Goal: Complete application form

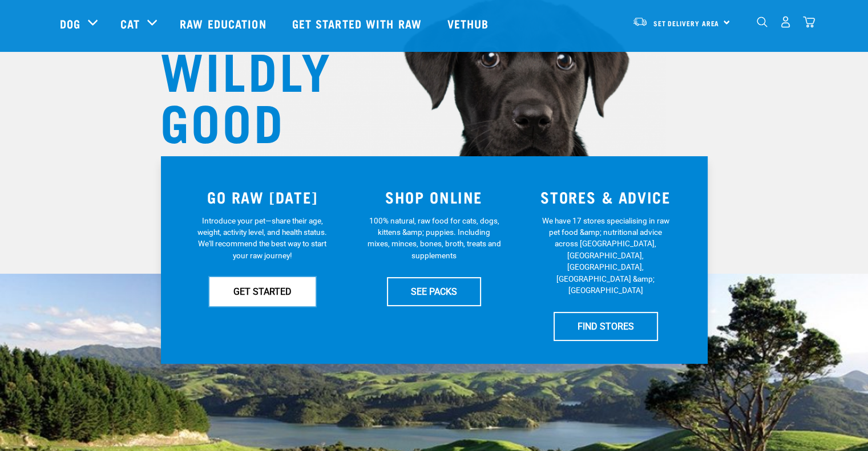
click at [247, 303] on link "GET STARTED" at bounding box center [262, 291] width 106 height 29
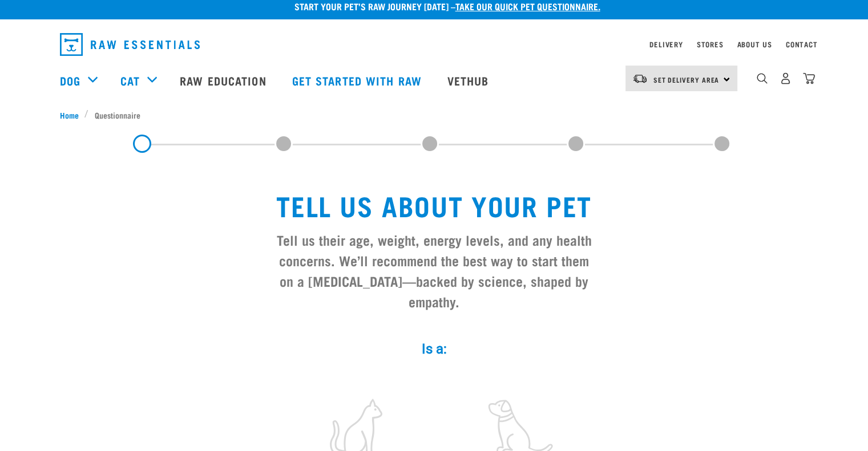
scroll to position [228, 0]
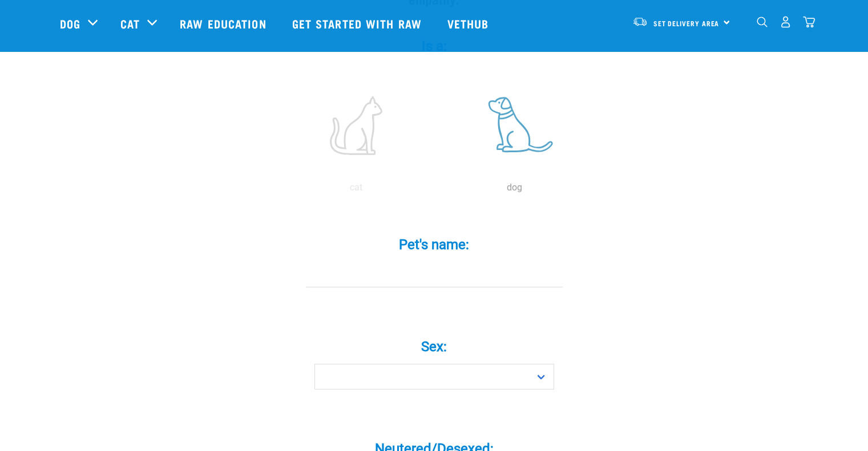
click at [512, 103] on label at bounding box center [515, 125] width 154 height 97
click at [435, 191] on input "radio" at bounding box center [435, 191] width 0 height 0
click at [403, 262] on input "Pet's name: *" at bounding box center [434, 275] width 257 height 26
type input "Belle"
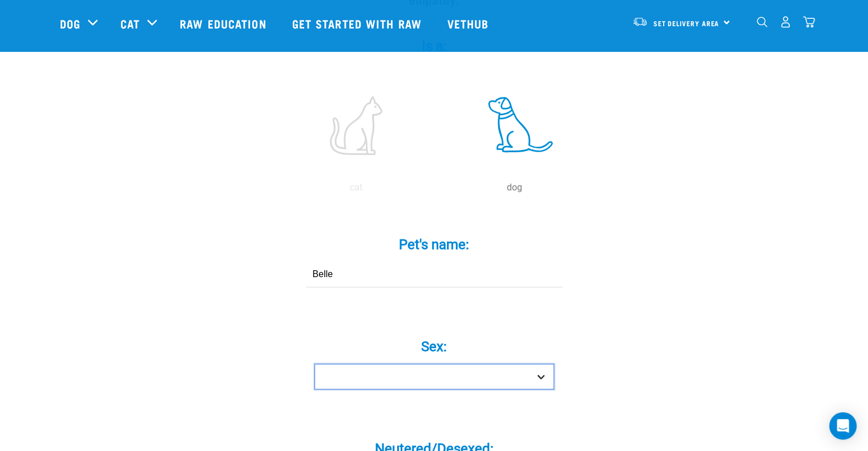
click at [417, 364] on select "Boy Girl" at bounding box center [434, 377] width 240 height 26
select select "girl"
click at [314, 364] on select "Boy Girl" at bounding box center [434, 377] width 240 height 26
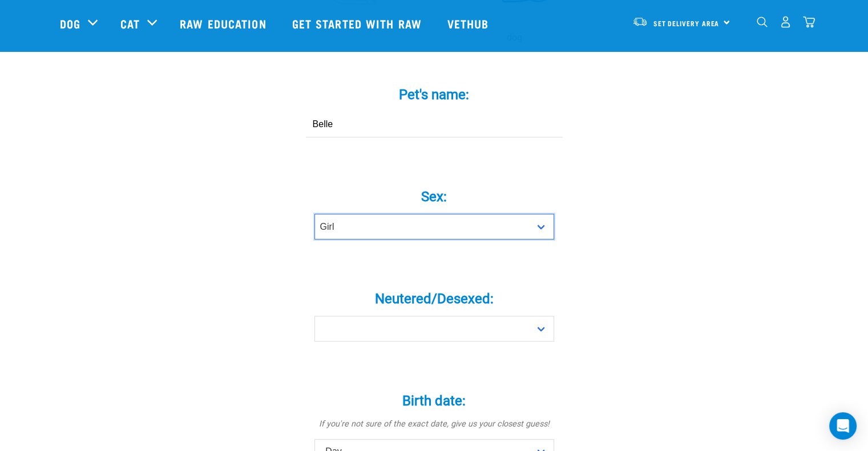
scroll to position [514, 0]
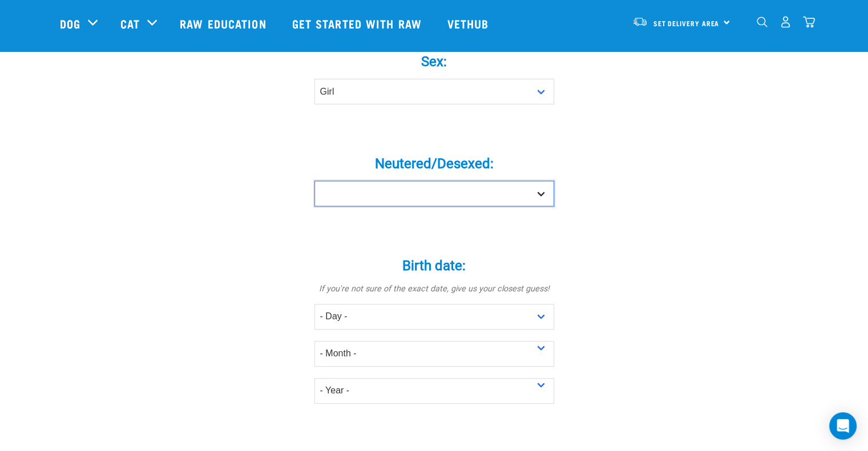
click at [432, 181] on select "Yes No" at bounding box center [434, 194] width 240 height 26
select select "yes"
click at [314, 181] on select "Yes No" at bounding box center [434, 194] width 240 height 26
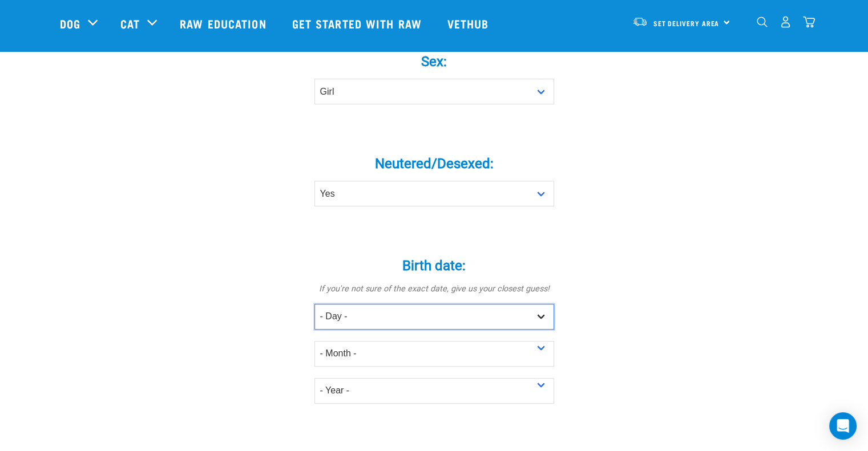
click at [411, 304] on select "- Day - 1 2 3 4 5 6 7 8 9 10 11 12 13 14 15 16 17 18 19 20 21 22 23 24 25 26 27" at bounding box center [434, 317] width 240 height 26
select select "1"
click at [314, 304] on select "- Day - 1 2 3 4 5 6 7 8 9 10 11 12 13 14 15 16 17 18 19 20 21 22 23 24 25 26 27" at bounding box center [434, 317] width 240 height 26
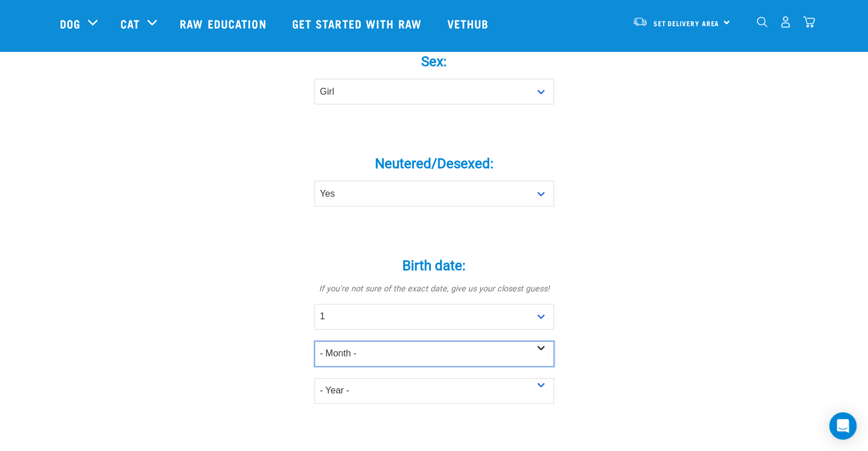
click at [352, 341] on select "- Month - January February March April May June July August September October N…" at bounding box center [434, 354] width 240 height 26
select select "October"
click at [314, 341] on select "- Month - January February March April May June July August September October N…" at bounding box center [434, 354] width 240 height 26
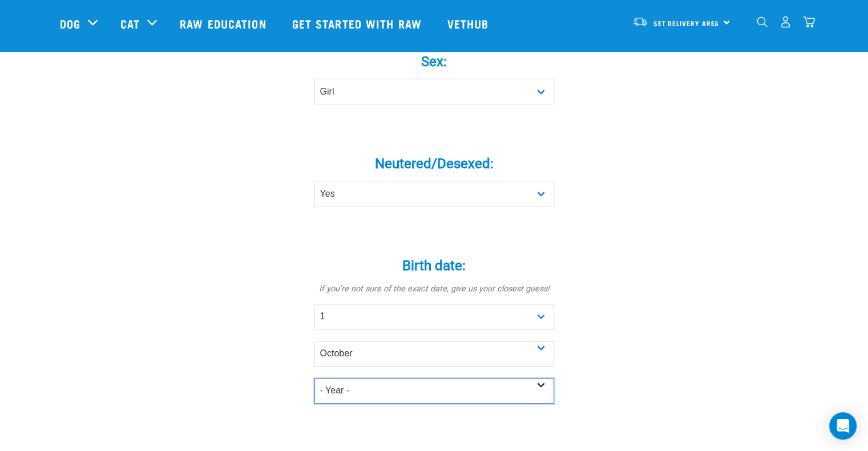
click at [359, 378] on select "- Year - 2025 2024 2023 2022 2021 2020 2019 2018 2017 2016 2015 2014 2013 2012" at bounding box center [434, 391] width 240 height 26
select select "2017"
click at [314, 378] on select "- Year - 2025 2024 2023 2022 2021 2020 2019 2018 2017 2016 2015 2014 2013 2012" at bounding box center [434, 391] width 240 height 26
click at [758, 291] on div "Tell us about your pet Tell us their age, weight, energy levels, and any health…" at bounding box center [434, 258] width 749 height 1361
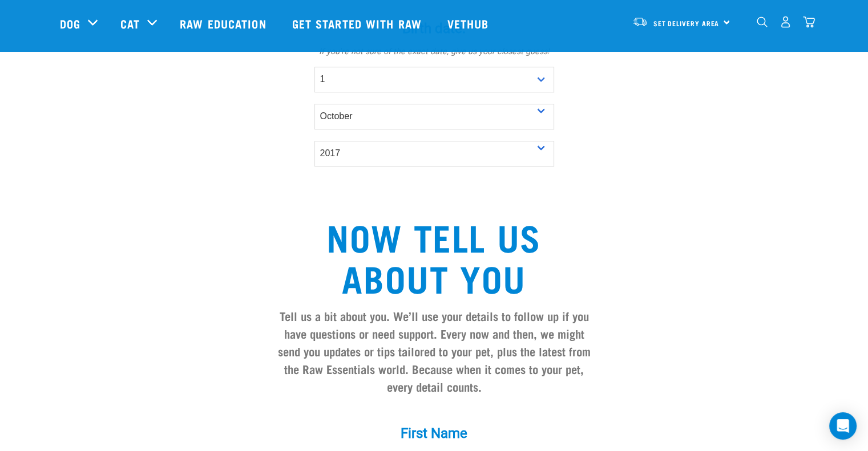
scroll to position [913, 0]
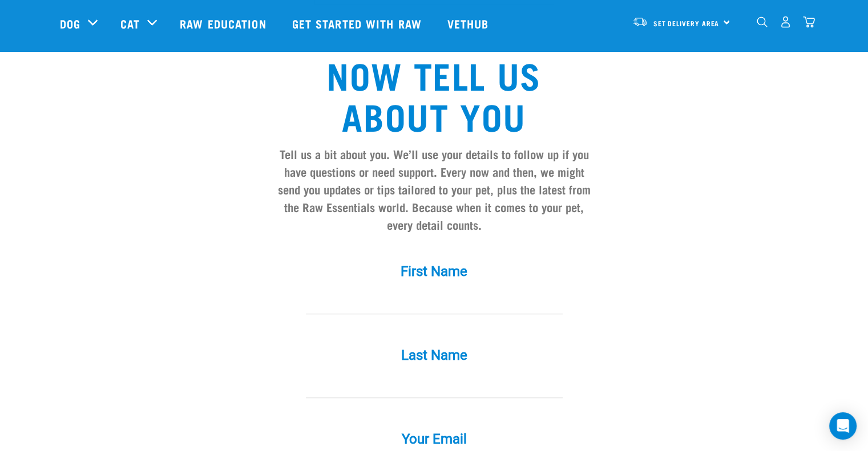
click at [431, 289] on input "First Name *" at bounding box center [434, 302] width 257 height 26
type input "Will"
type input "Benson"
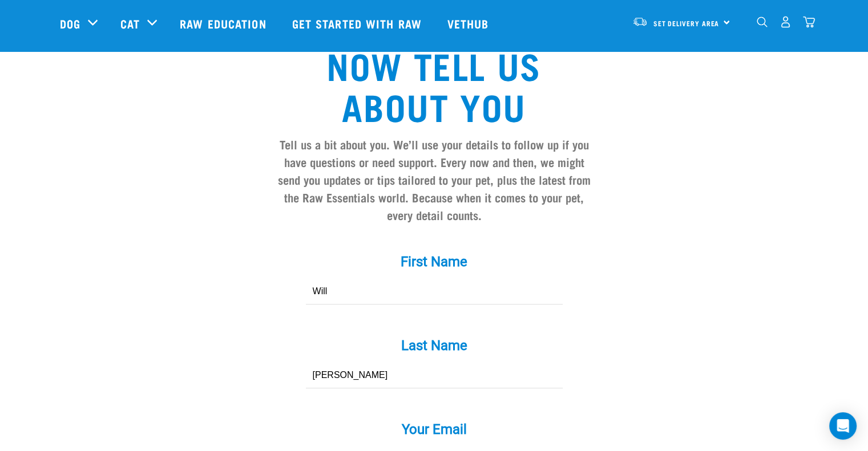
type input "[PERSON_NAME][EMAIL_ADDRESS][DOMAIN_NAME]"
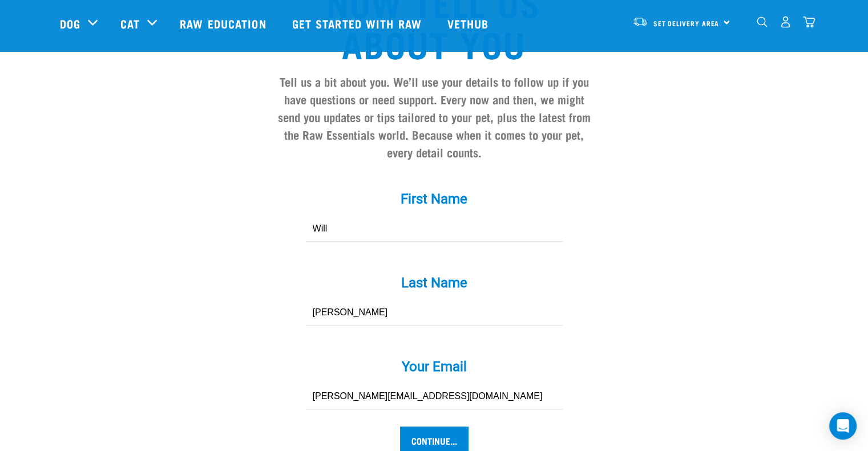
scroll to position [1151, 0]
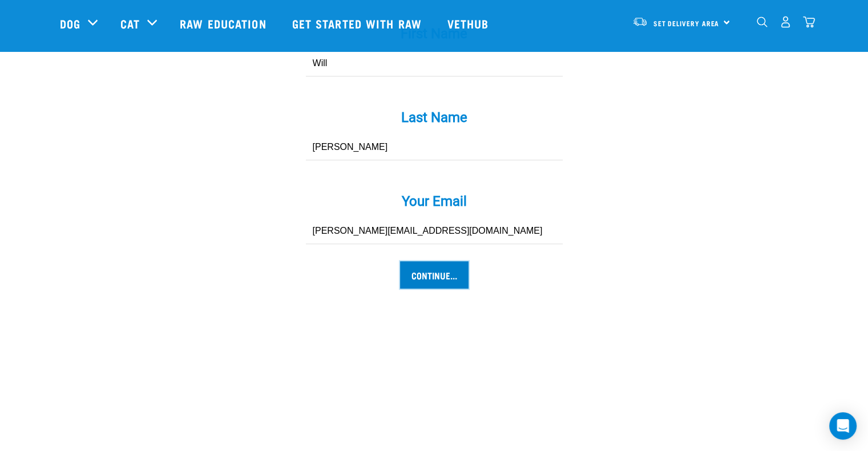
click at [422, 261] on input "Continue..." at bounding box center [434, 274] width 68 height 27
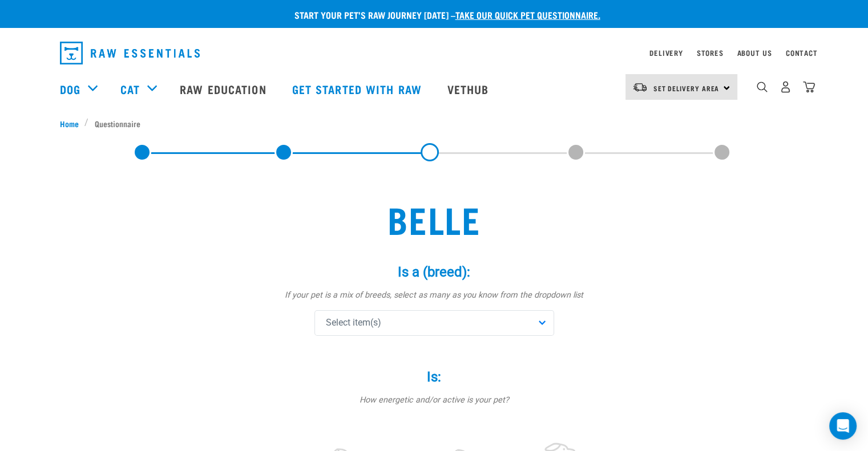
scroll to position [114, 0]
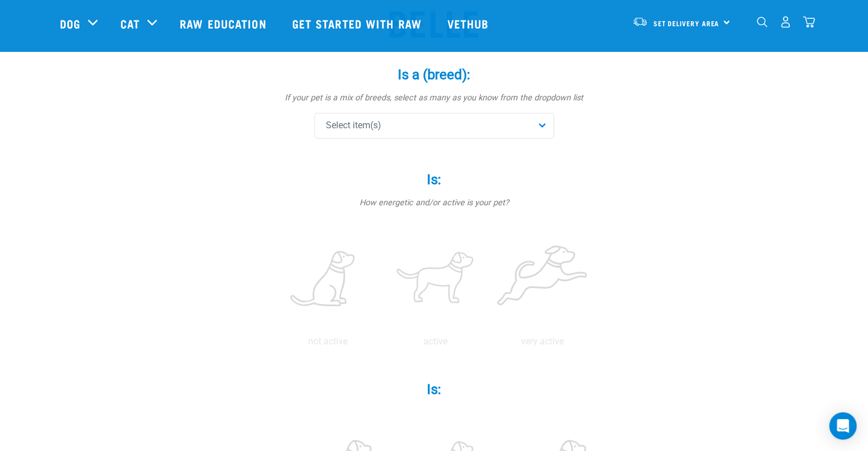
click at [418, 119] on div "Select item(s)" at bounding box center [434, 126] width 240 height 26
click at [409, 154] on input "text" at bounding box center [434, 157] width 234 height 26
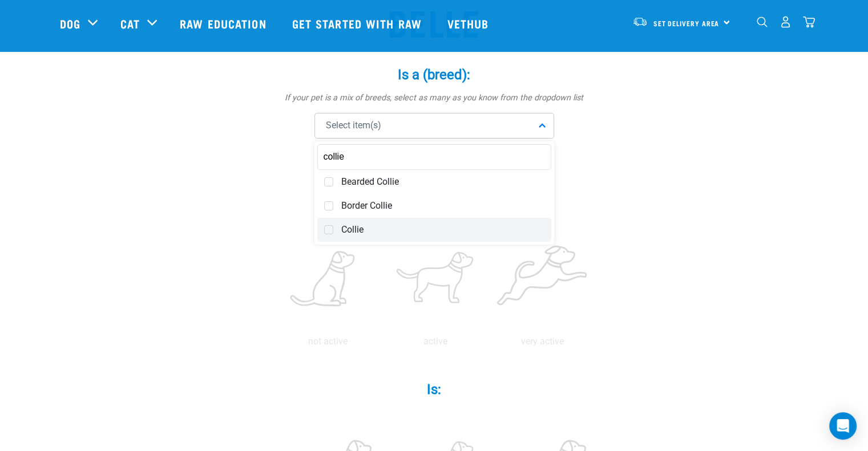
type input "collie"
click at [349, 234] on span "Collie" at bounding box center [442, 229] width 203 height 11
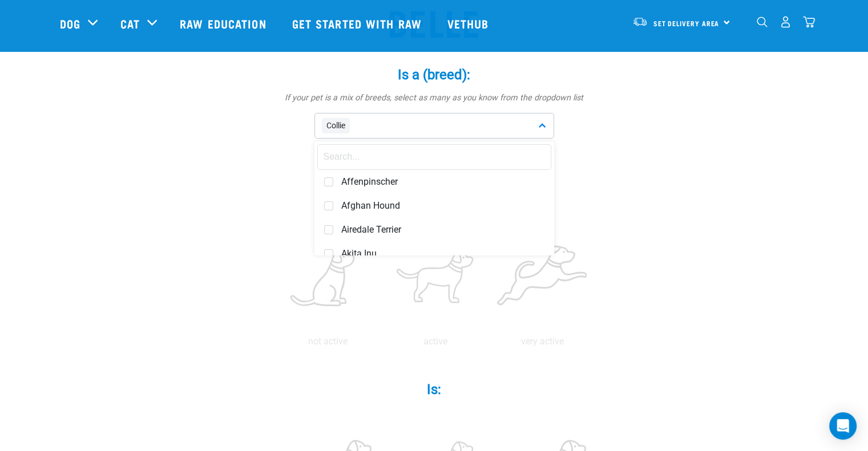
click at [379, 128] on div "Collie" at bounding box center [434, 126] width 240 height 26
click at [368, 160] on input "text" at bounding box center [434, 157] width 234 height 26
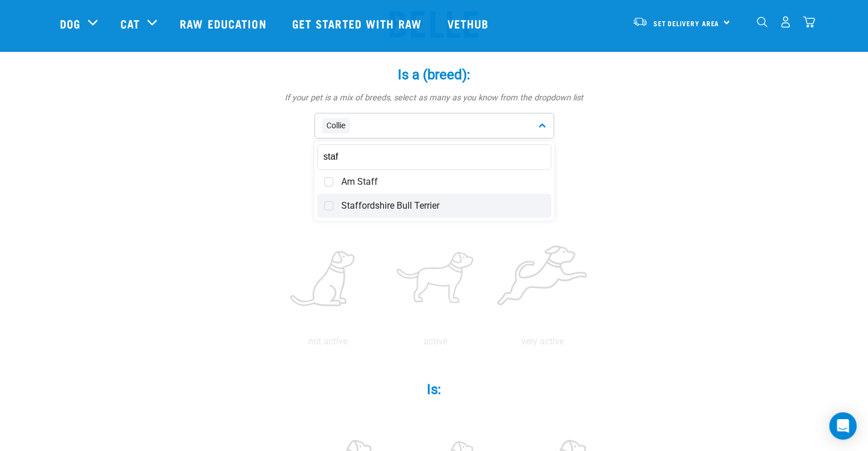
type input "staf"
click at [350, 206] on span "Staffordshire Bull Terrier" at bounding box center [442, 205] width 203 height 11
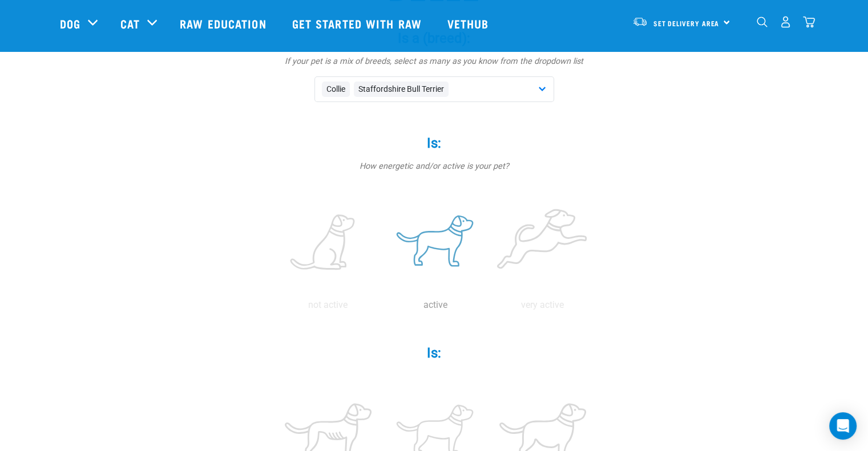
scroll to position [171, 0]
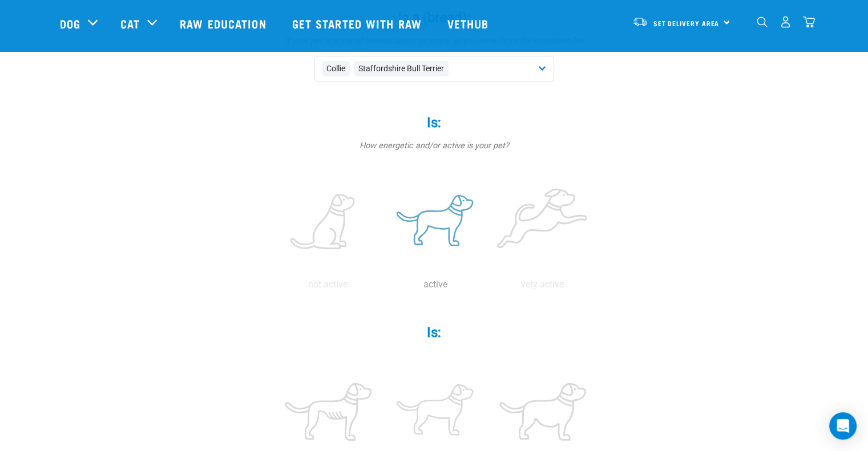
click at [442, 228] on label at bounding box center [435, 222] width 103 height 97
click at [382, 288] on input "radio" at bounding box center [382, 288] width 0 height 0
click at [332, 233] on label at bounding box center [328, 222] width 103 height 97
click at [274, 288] on input "radio" at bounding box center [274, 288] width 0 height 0
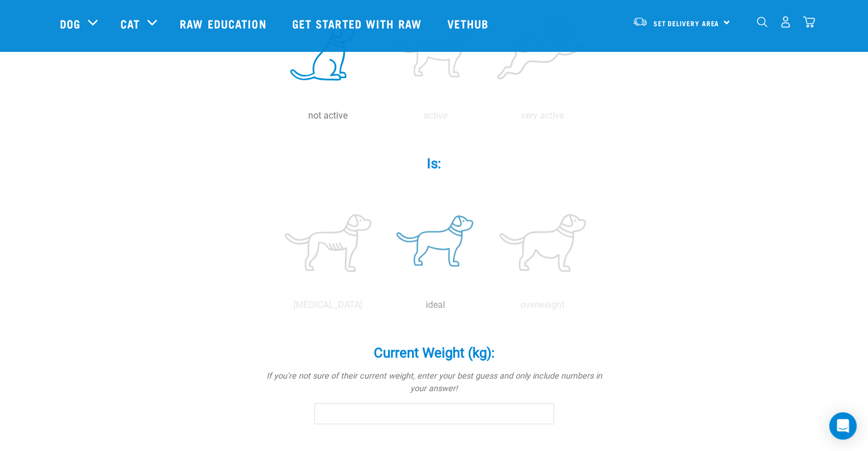
scroll to position [342, 0]
click at [432, 238] on label at bounding box center [435, 240] width 103 height 97
click at [382, 306] on input "radio" at bounding box center [382, 306] width 0 height 0
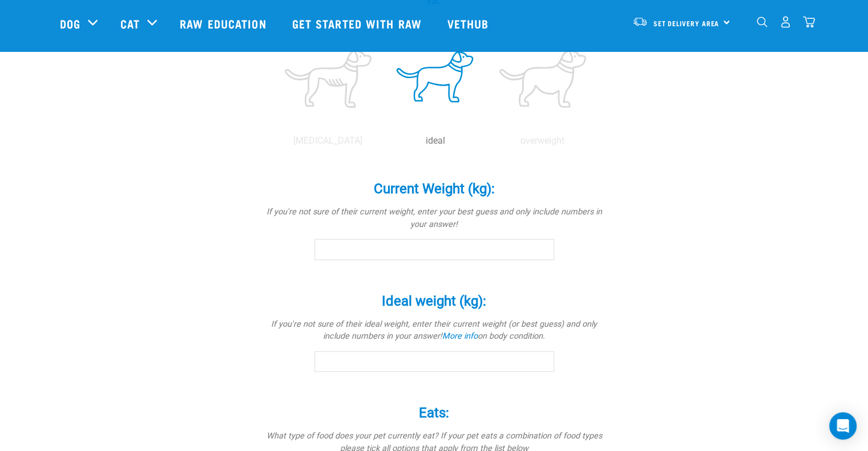
scroll to position [514, 0]
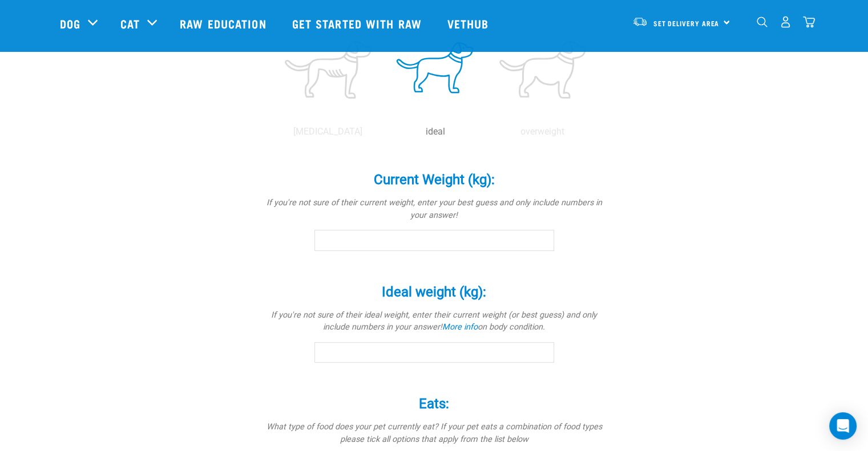
click at [434, 228] on div "Current Weight (kg): * If you're not sure of their current weight, enter your b…" at bounding box center [434, 203] width 342 height 95
click at [430, 235] on input "Current Weight (kg): *" at bounding box center [434, 240] width 240 height 21
type input "22"
click at [456, 353] on input "Ideal weight (kg): *" at bounding box center [434, 352] width 240 height 21
type input "22"
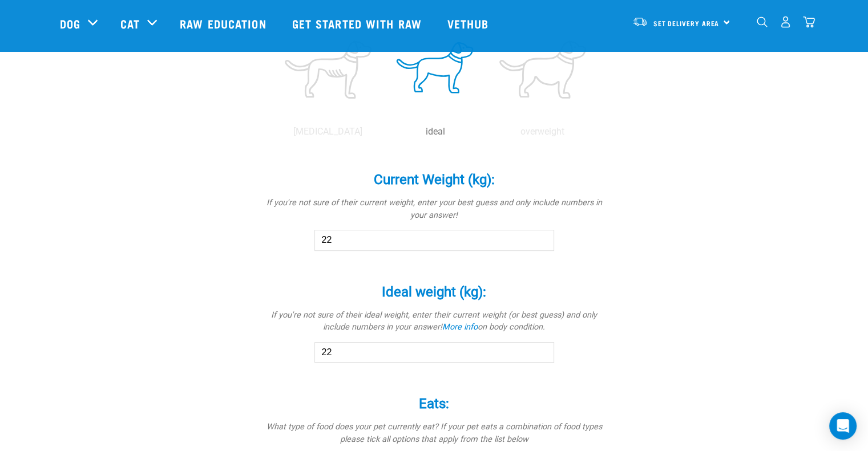
scroll to position [746, 0]
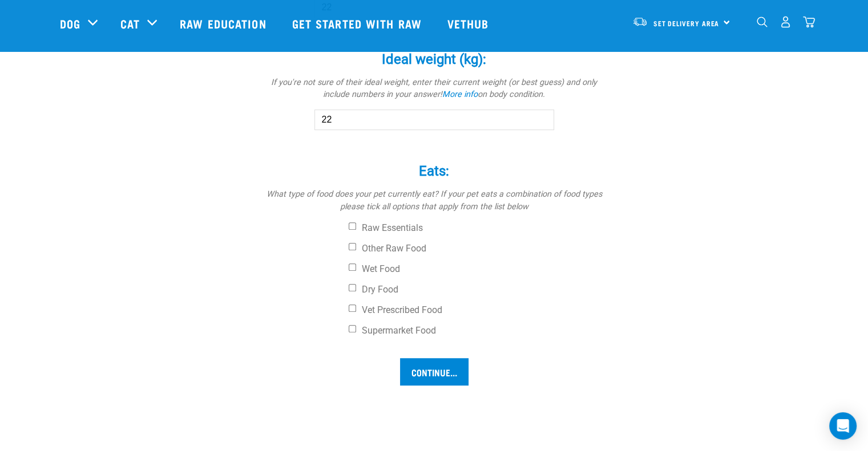
click at [347, 264] on div "Raw Essentials Other Raw Food Wet Food Dry Food Vet Prescribed Food Supermarket…" at bounding box center [434, 280] width 342 height 114
click at [353, 268] on input "Wet Food" at bounding box center [352, 267] width 7 height 7
checkbox input "true"
click at [353, 285] on input "Dry Food" at bounding box center [352, 287] width 7 height 7
checkbox input "true"
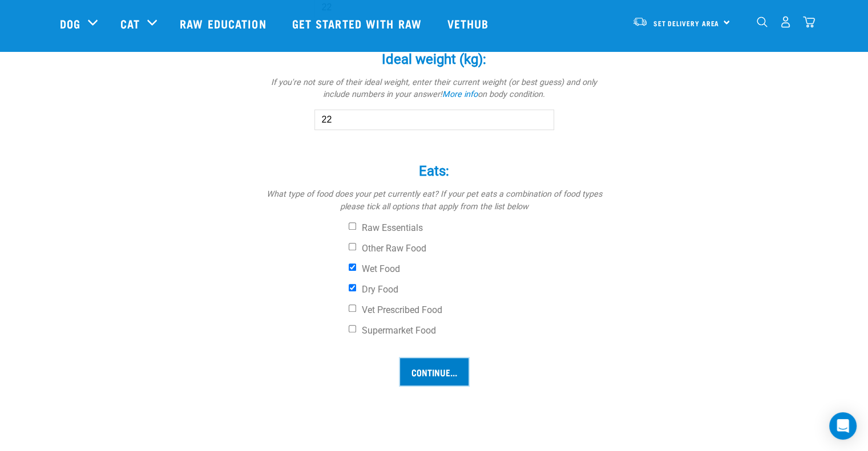
click at [431, 376] on input "Continue..." at bounding box center [434, 371] width 68 height 27
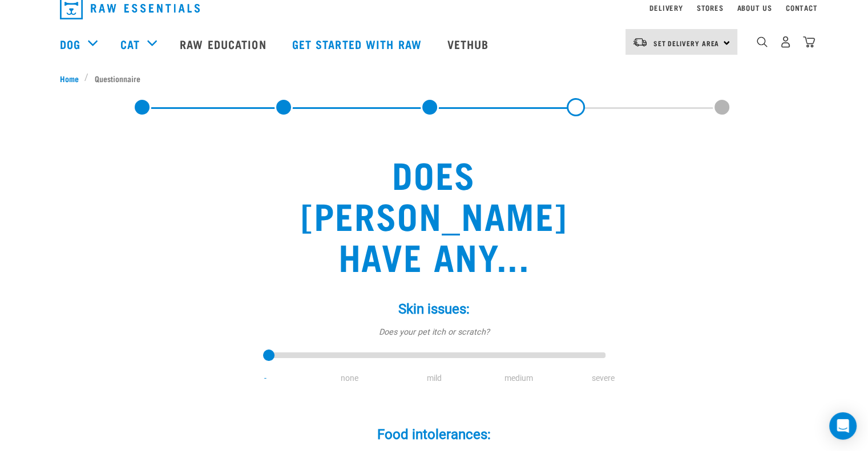
scroll to position [114, 0]
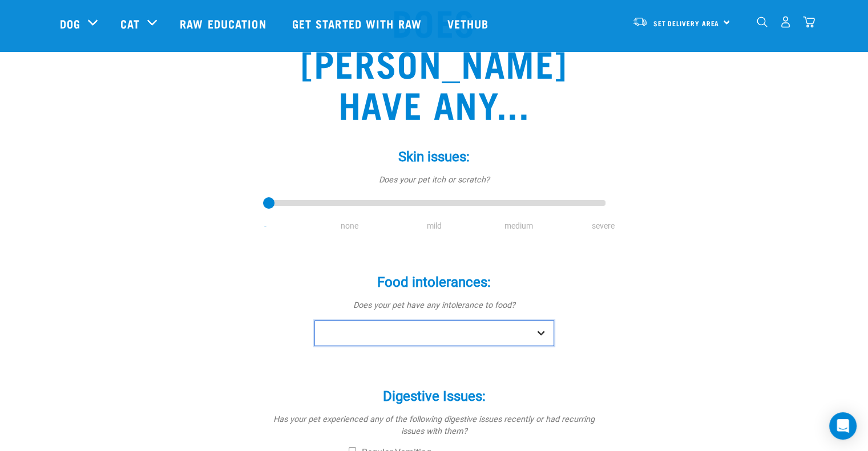
click at [473, 321] on select "No Yes" at bounding box center [434, 334] width 240 height 26
select select "no"
click at [314, 321] on select "No Yes" at bounding box center [434, 334] width 240 height 26
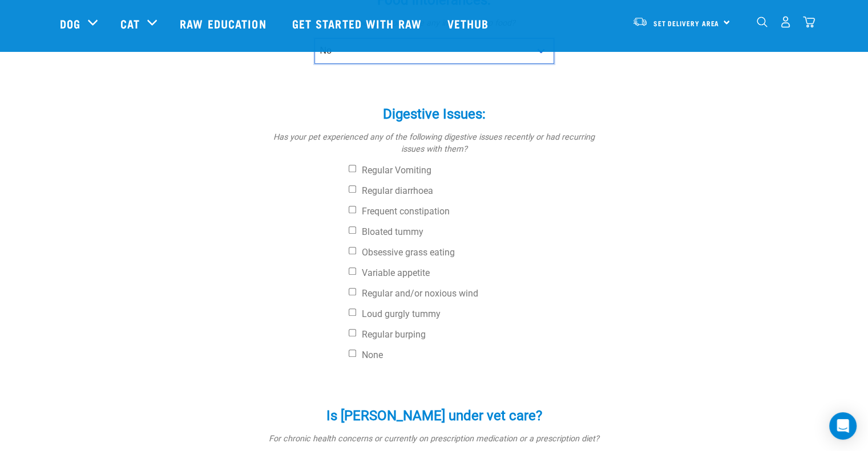
scroll to position [456, 0]
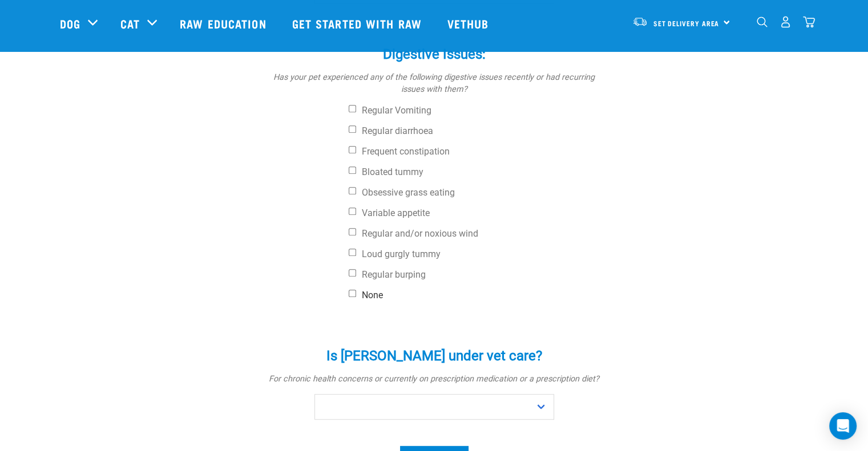
click at [370, 290] on label "None" at bounding box center [477, 295] width 257 height 11
click at [356, 290] on input "None" at bounding box center [352, 293] width 7 height 7
checkbox input "true"
click at [427, 394] on select "No Yes" at bounding box center [434, 407] width 240 height 26
click at [314, 394] on select "No Yes" at bounding box center [434, 407] width 240 height 26
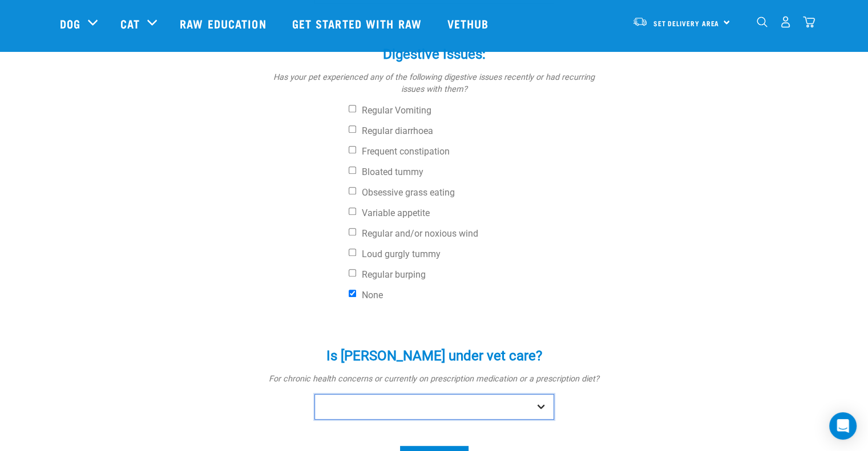
drag, startPoint x: 410, startPoint y: 364, endPoint x: 410, endPoint y: 375, distance: 10.9
click at [410, 394] on select "No Yes" at bounding box center [434, 407] width 240 height 26
select select "no"
click at [314, 394] on select "No Yes" at bounding box center [434, 407] width 240 height 26
click at [426, 446] on input "Continue..." at bounding box center [434, 459] width 68 height 27
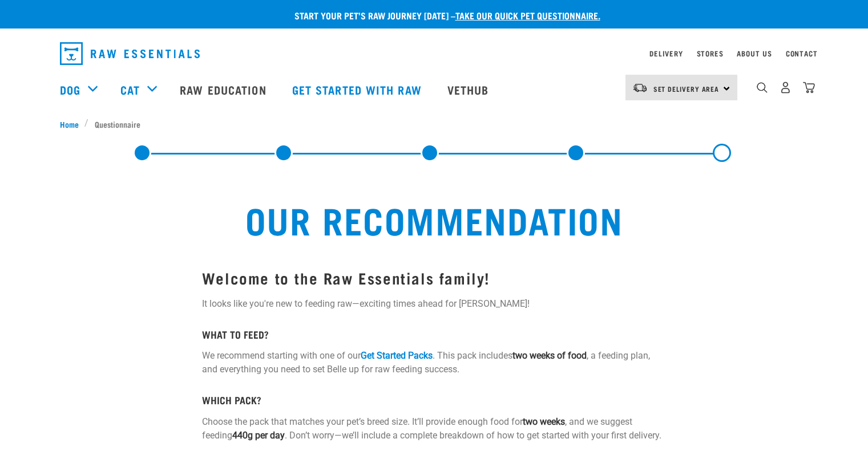
select select "19641"
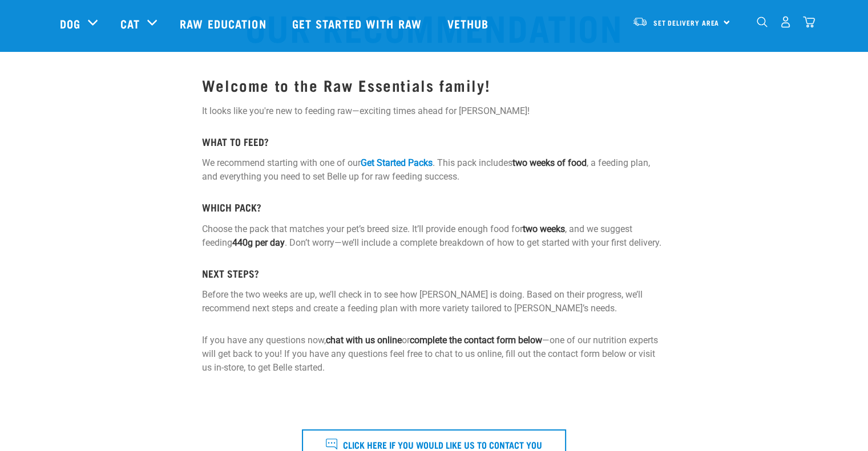
scroll to position [114, 0]
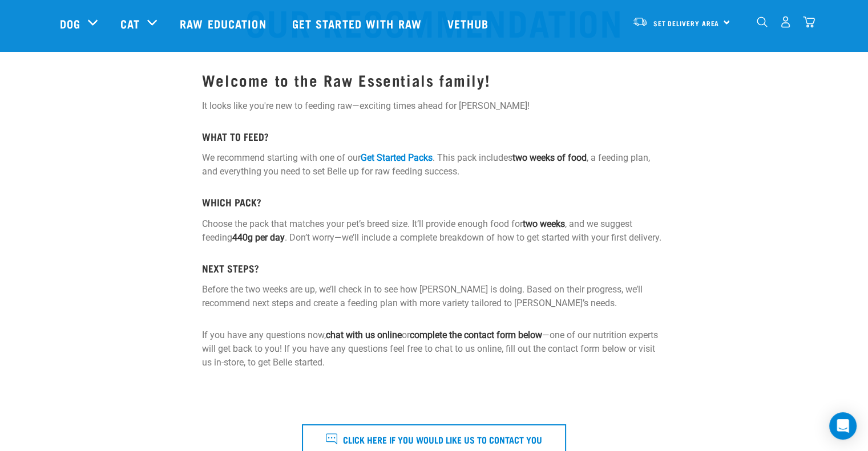
click at [719, 241] on div at bounding box center [732, 288] width 119 height 488
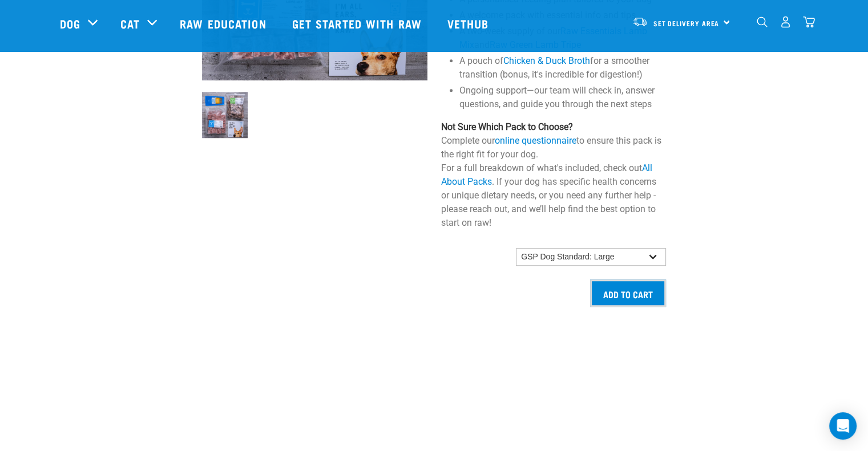
scroll to position [856, 0]
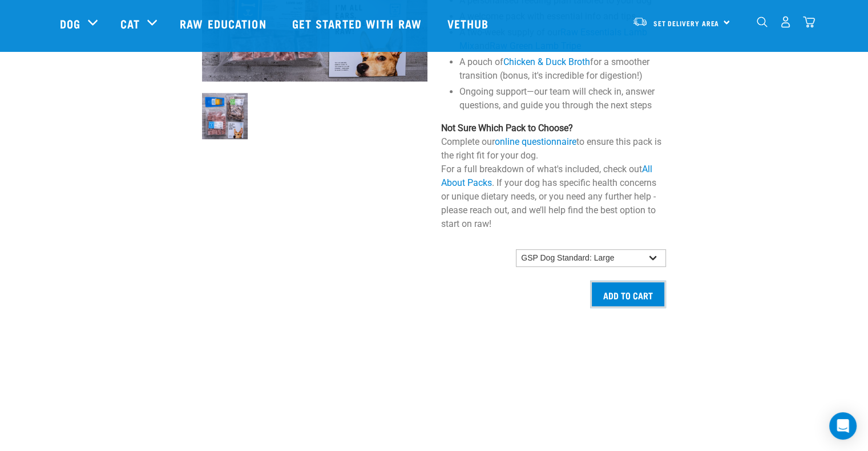
drag, startPoint x: 558, startPoint y: 255, endPoint x: 559, endPoint y: 264, distance: 8.6
click at [558, 255] on div "Simplify your dog’s transition to Raw Essentials! Our Get Started Dog Pack is p…" at bounding box center [553, 83] width 239 height 466
click at [559, 264] on select "GSP Dog Standard: Small GSP Dog Standard: Small-Medium GSP Dog Standard: Medium…" at bounding box center [591, 258] width 150 height 18
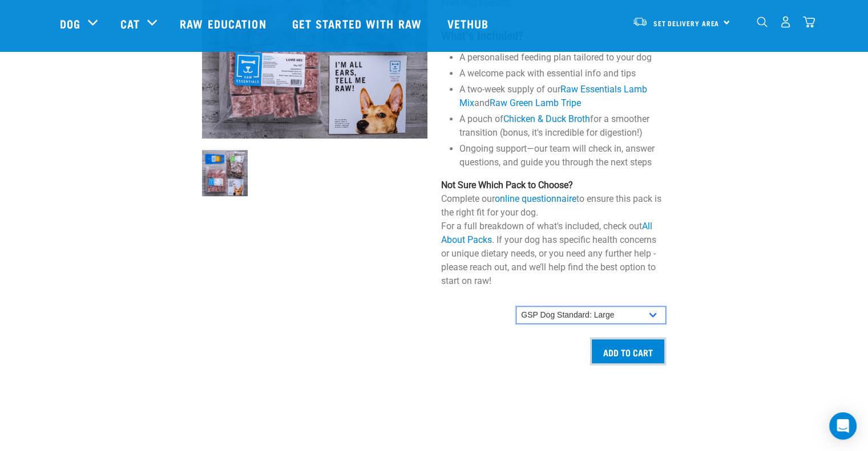
scroll to position [799, 0]
click at [714, 253] on div at bounding box center [732, 134] width 119 height 477
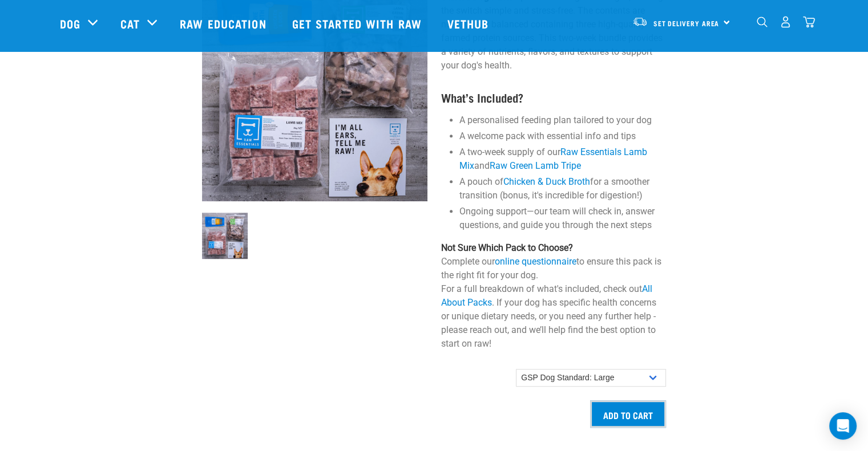
scroll to position [742, 0]
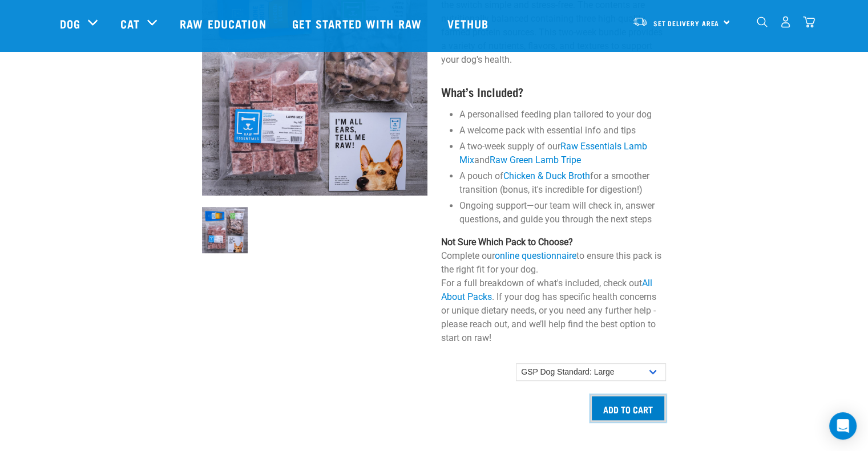
click at [639, 418] on input "Add to cart" at bounding box center [628, 408] width 76 height 27
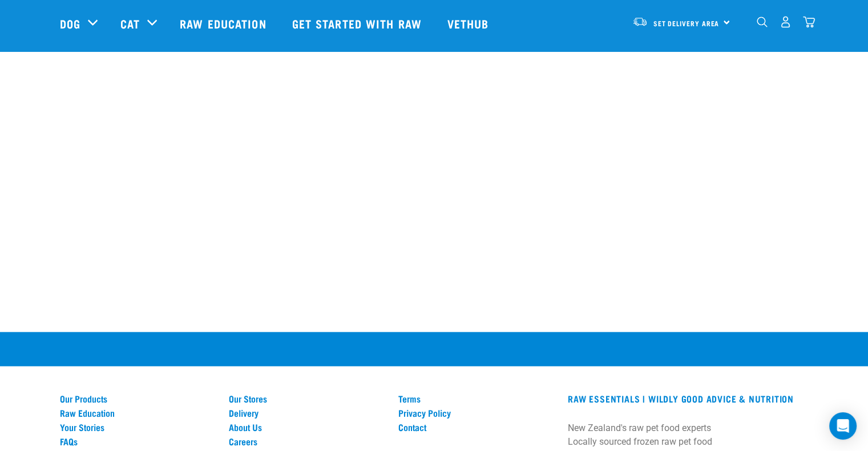
scroll to position [913, 0]
